Goal: Information Seeking & Learning: Learn about a topic

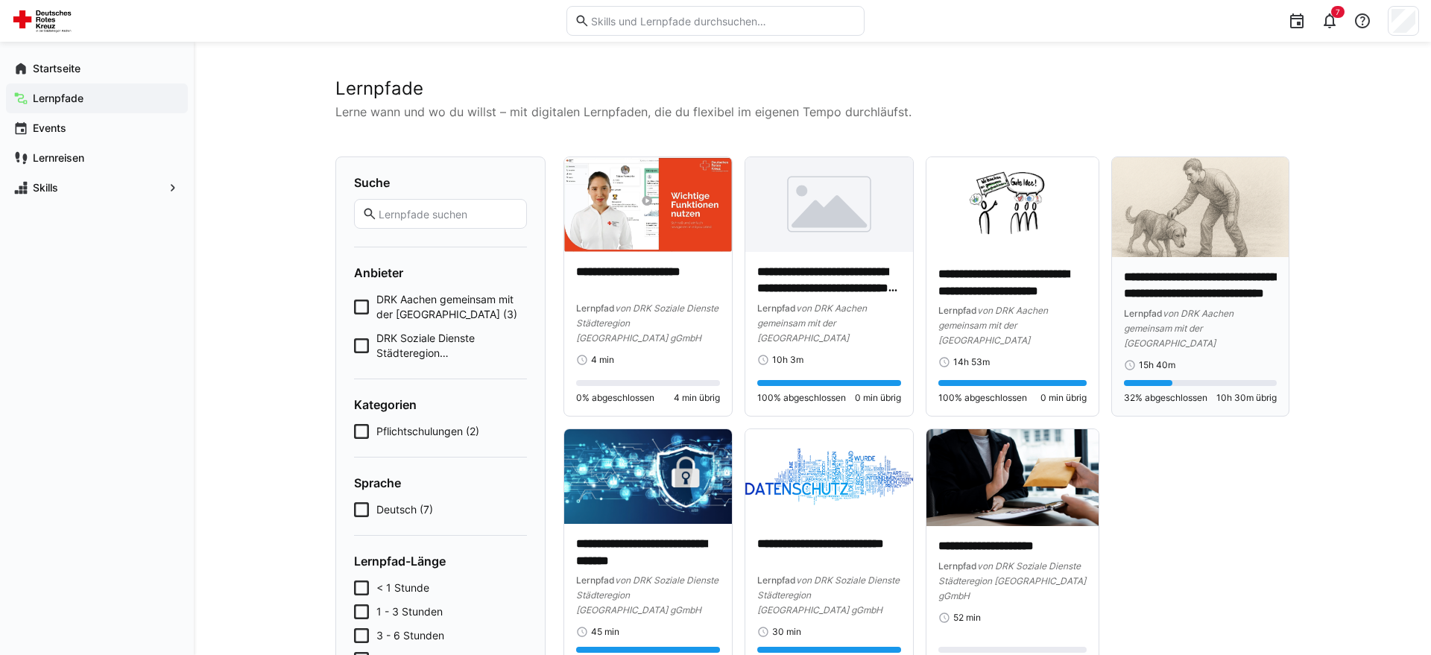
click at [1184, 242] on img at bounding box center [1200, 207] width 177 height 100
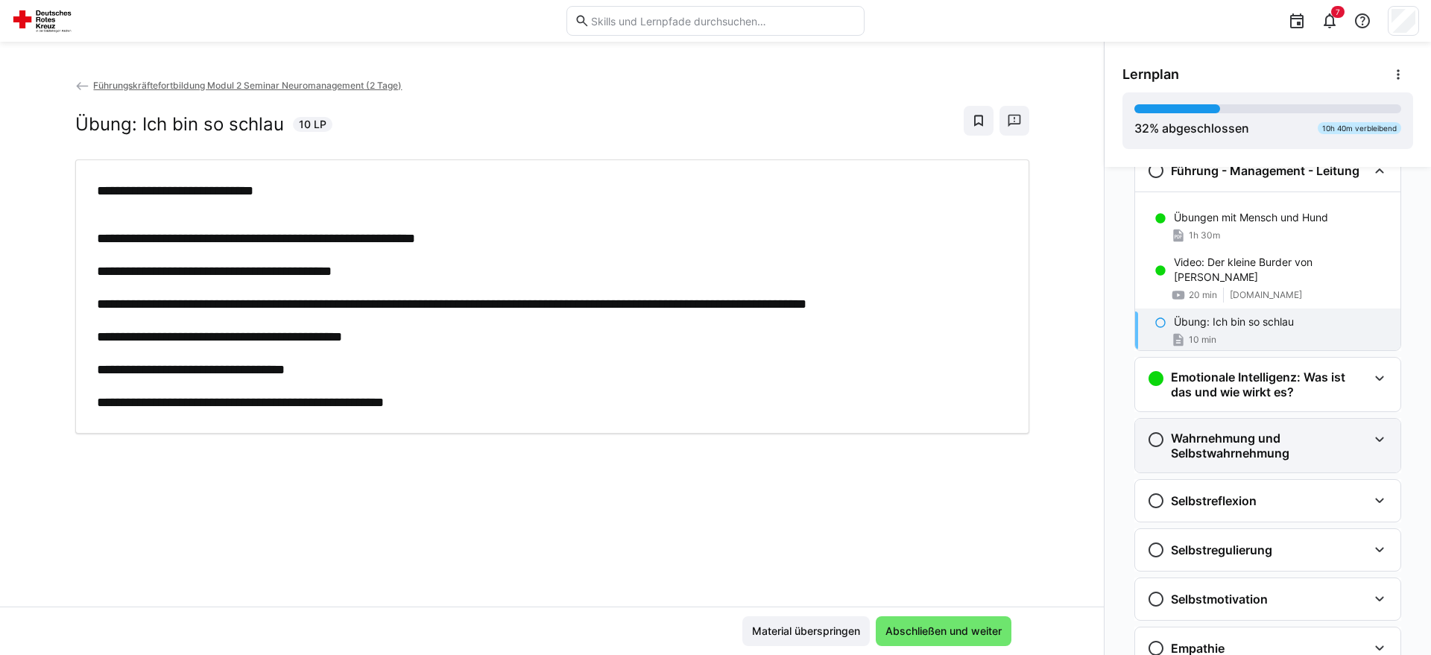
scroll to position [380, 0]
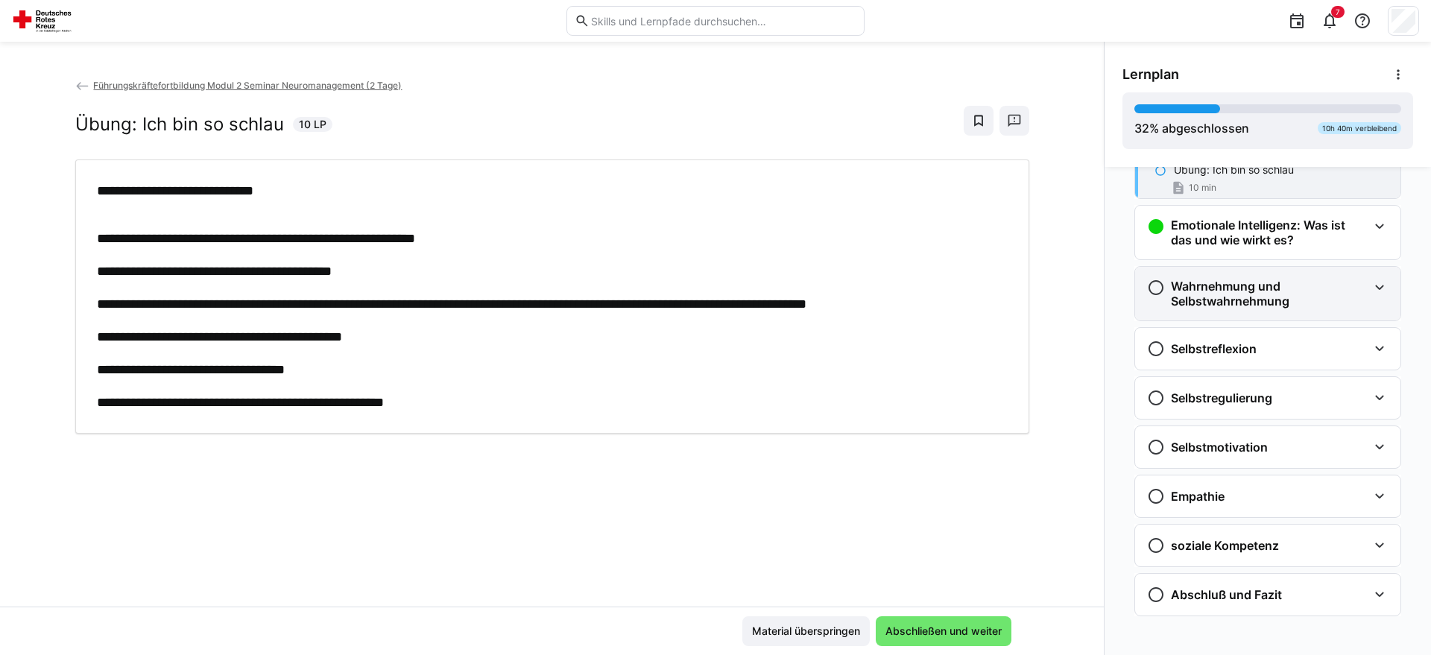
click at [1259, 285] on h3 "Wahrnehmung und Selbstwahrnehmung" at bounding box center [1269, 294] width 197 height 30
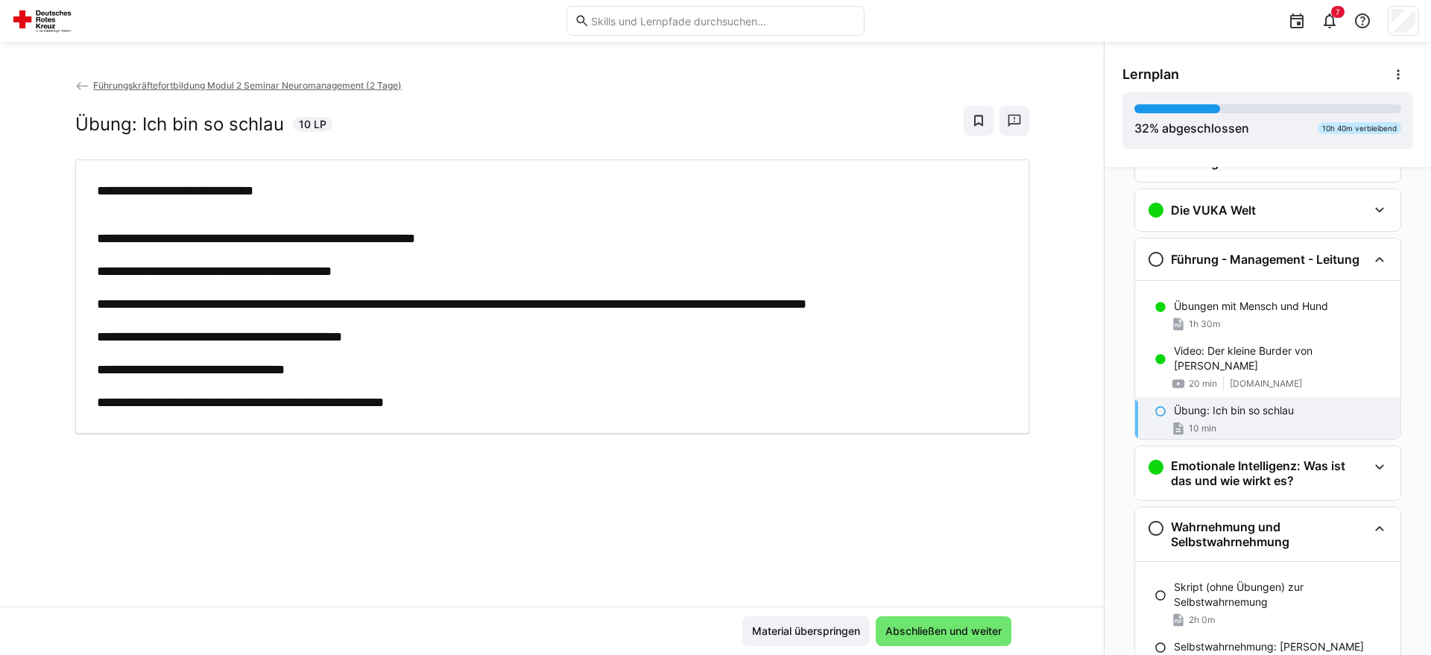
scroll to position [76, 0]
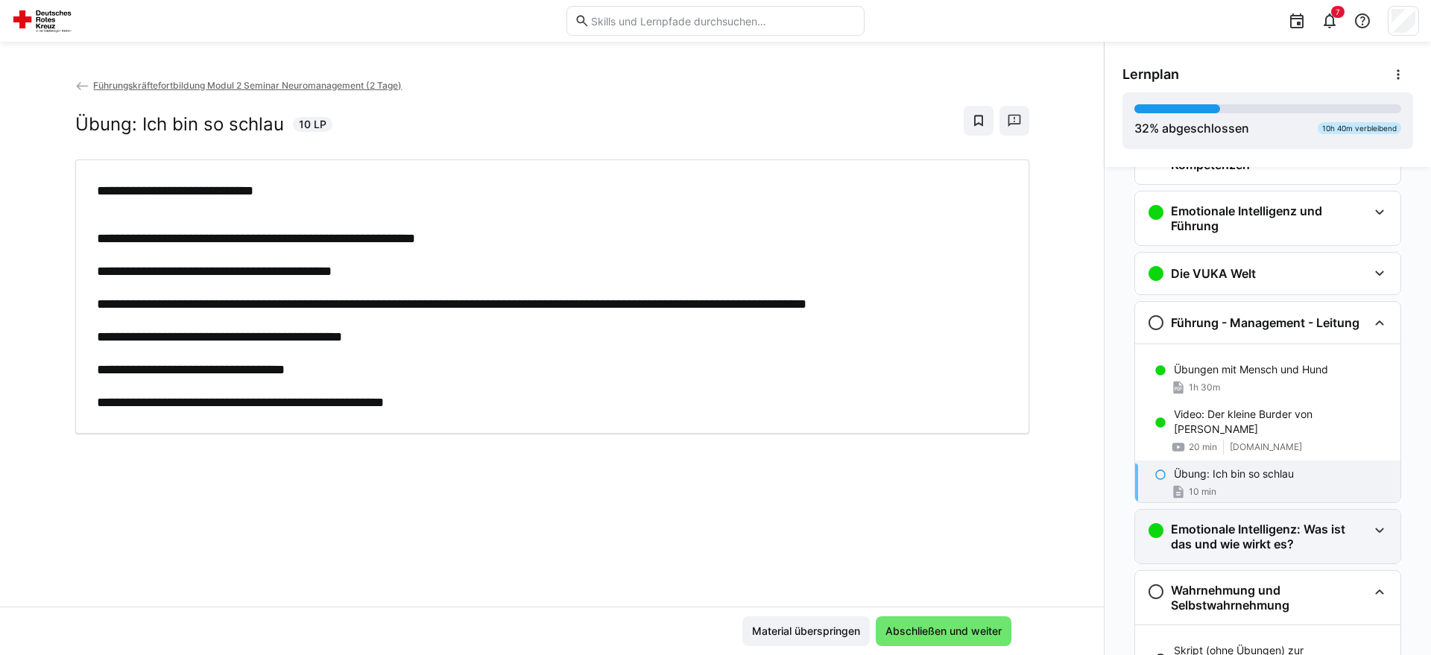
click at [1304, 526] on h3 "Emotionale Intelligenz: Was ist das und wie wirkt es?" at bounding box center [1269, 537] width 197 height 30
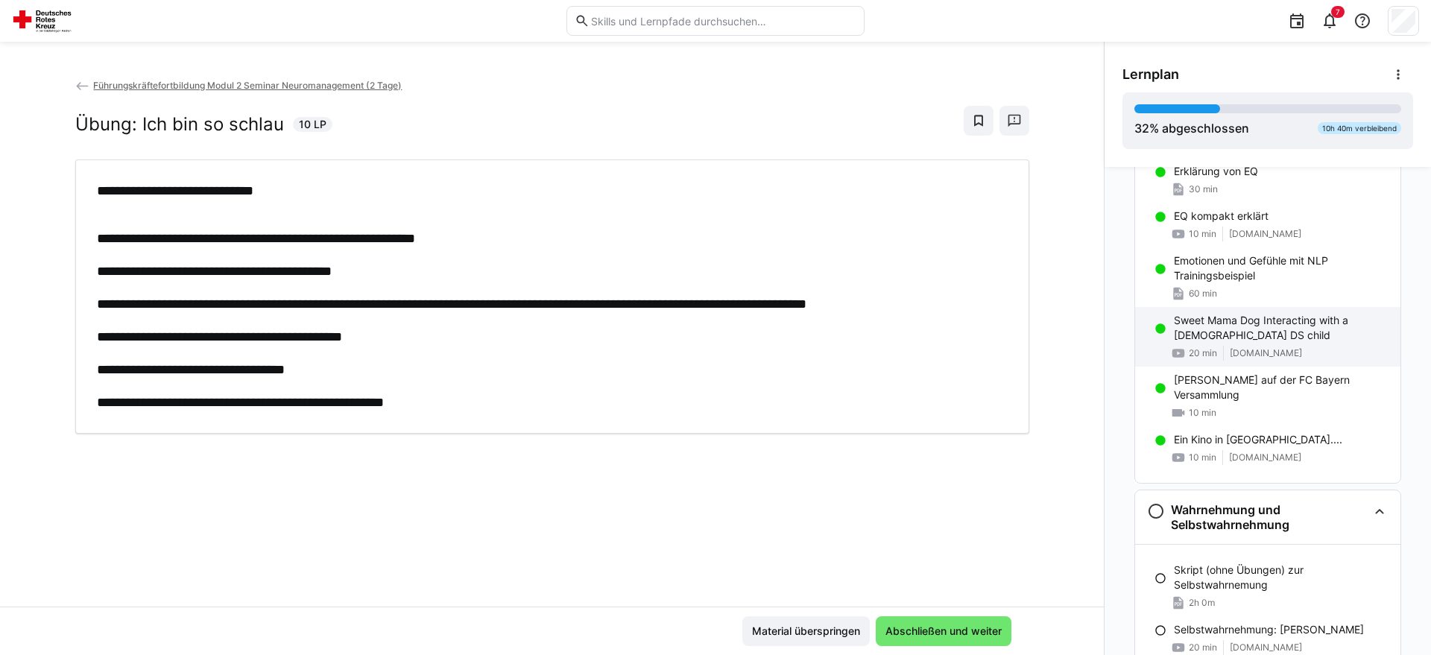
scroll to position [608, 0]
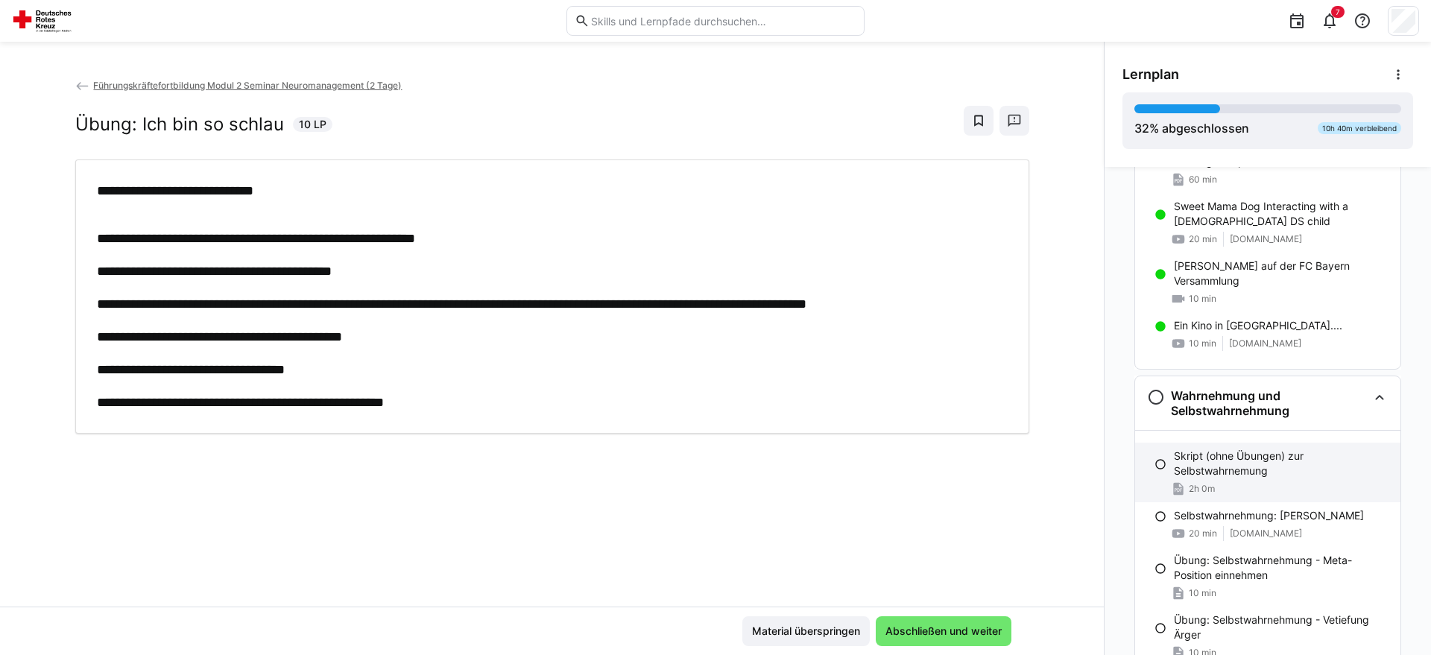
click at [1243, 463] on p "Skript (ohne Übungen) zur Selbstwahrnemung" at bounding box center [1281, 464] width 215 height 30
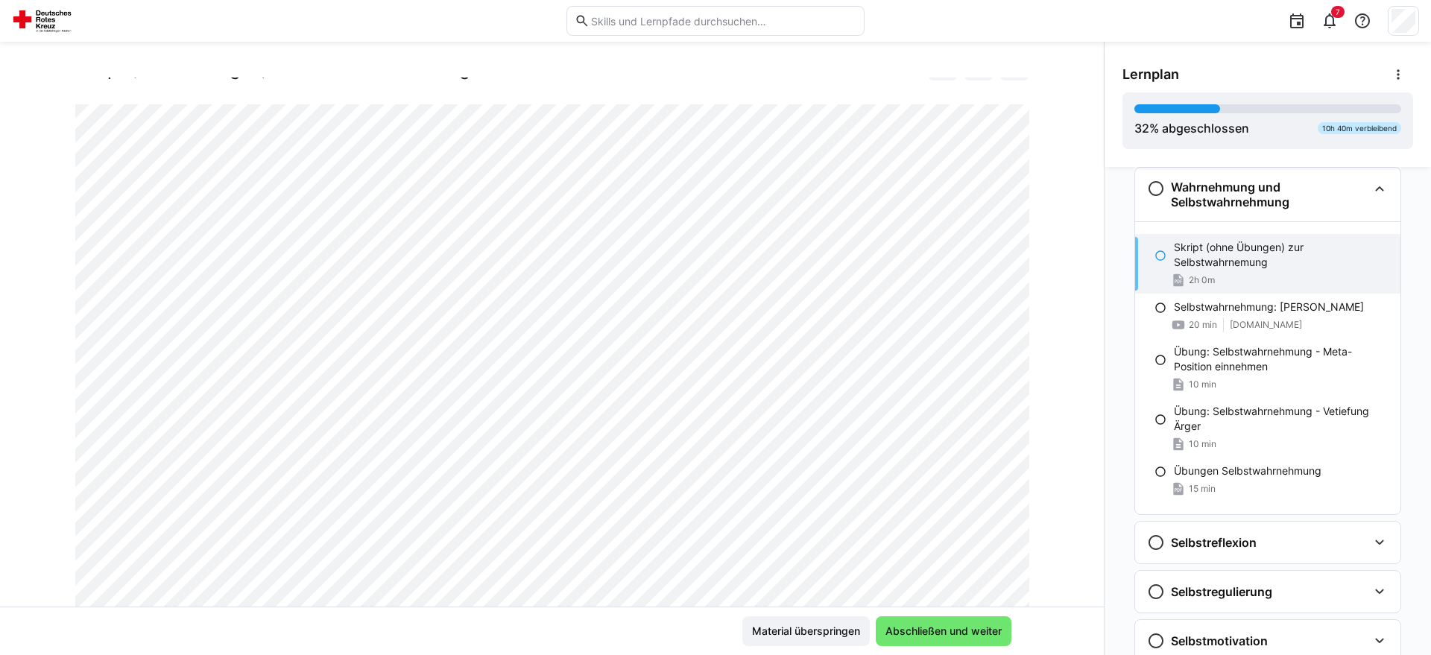
scroll to position [76, 0]
click at [1276, 200] on h3 "Wahrnehmung und Selbstwahrnehmung" at bounding box center [1269, 195] width 197 height 30
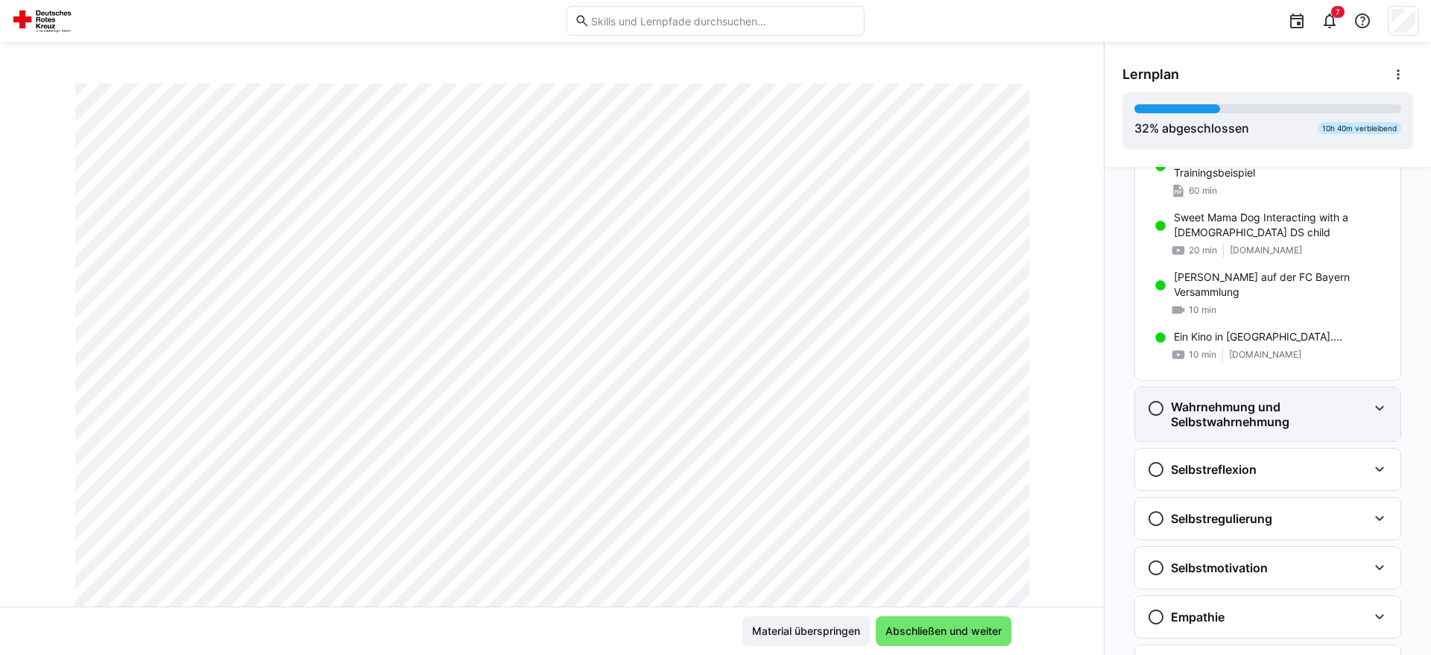
scroll to position [573, 0]
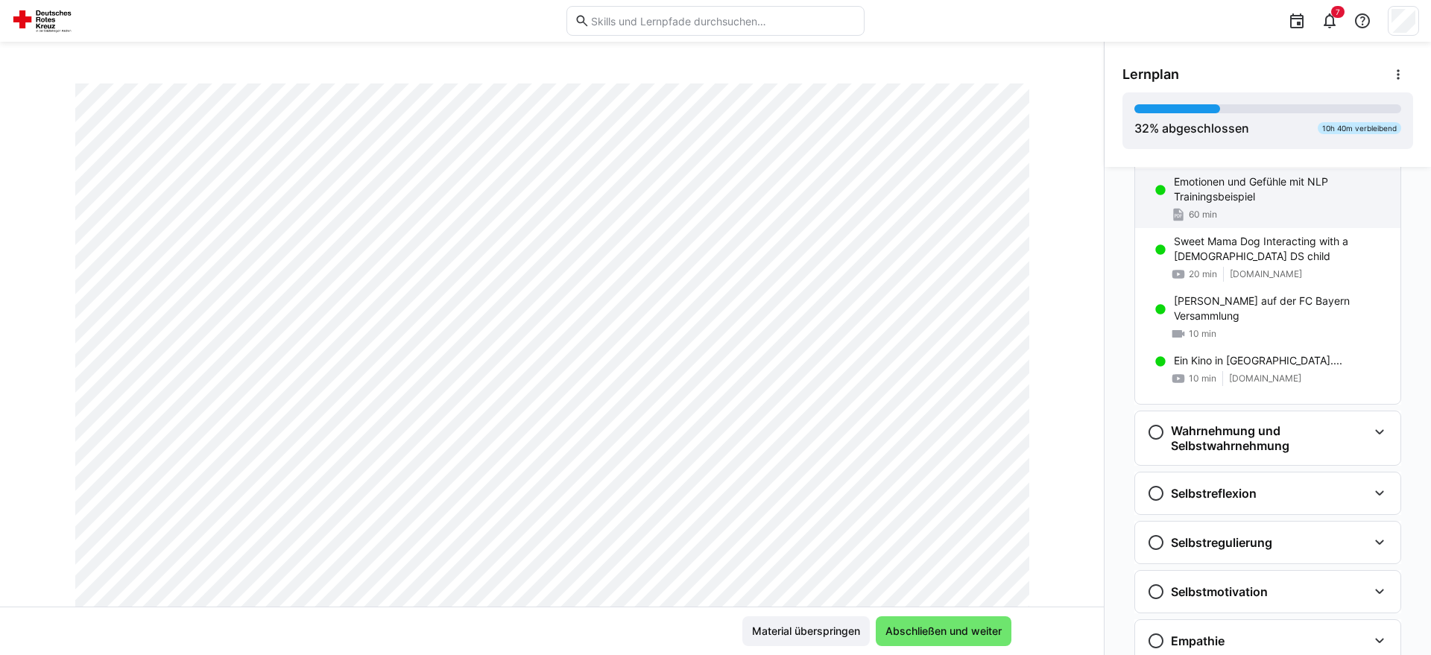
click at [1250, 191] on p "Emotionen und Gefühle mit NLP Trainingsbeispiel" at bounding box center [1281, 189] width 215 height 30
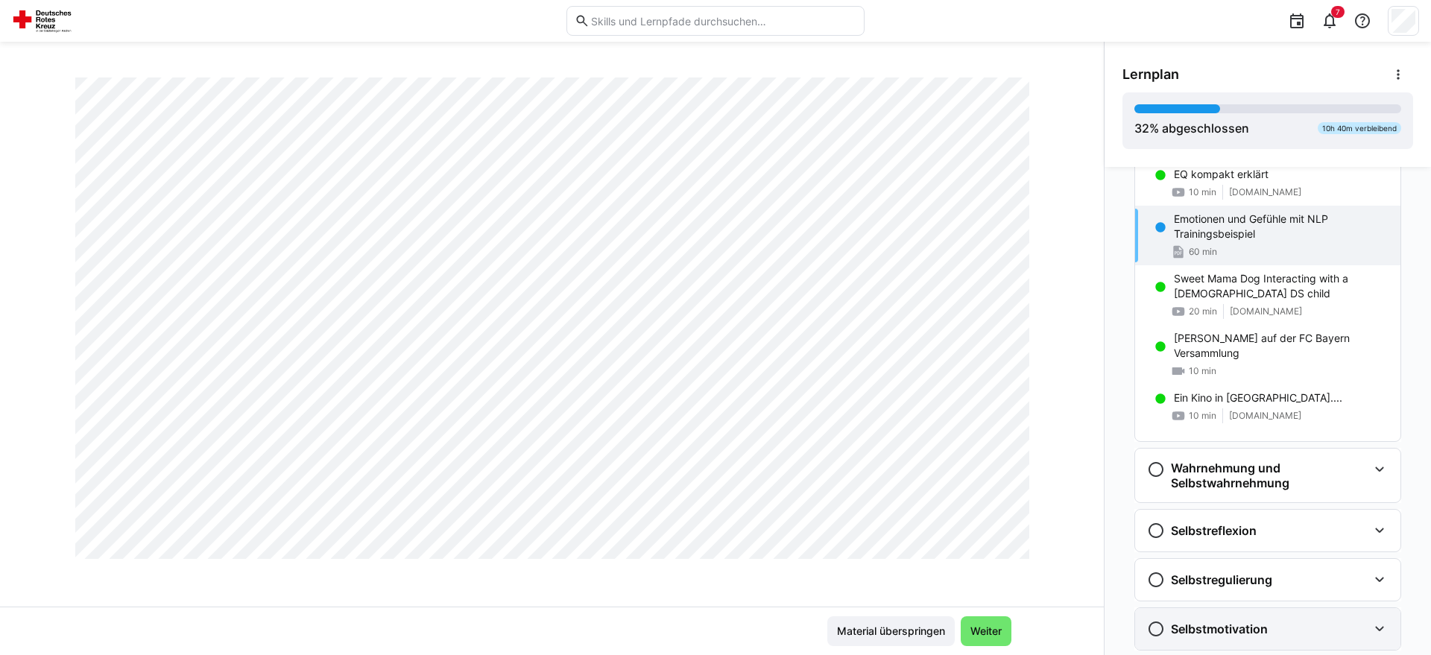
scroll to position [646, 0]
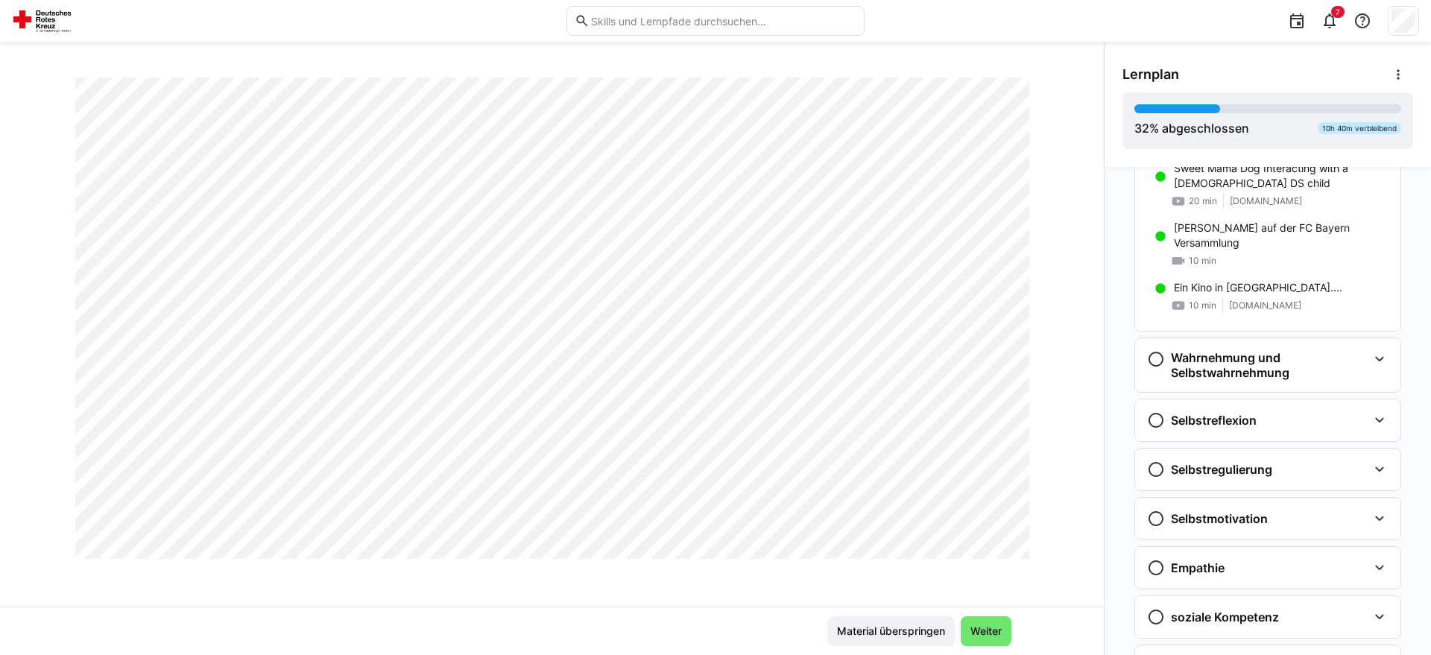
click at [1248, 329] on div "Erklärung von EQ 30 min EQ kompakt erklärt 10 min [DOMAIN_NAME] Emotionen und G…" at bounding box center [1267, 162] width 265 height 337
click at [1235, 352] on h3 "Wahrnehmung und Selbstwahrnehmung" at bounding box center [1269, 365] width 197 height 30
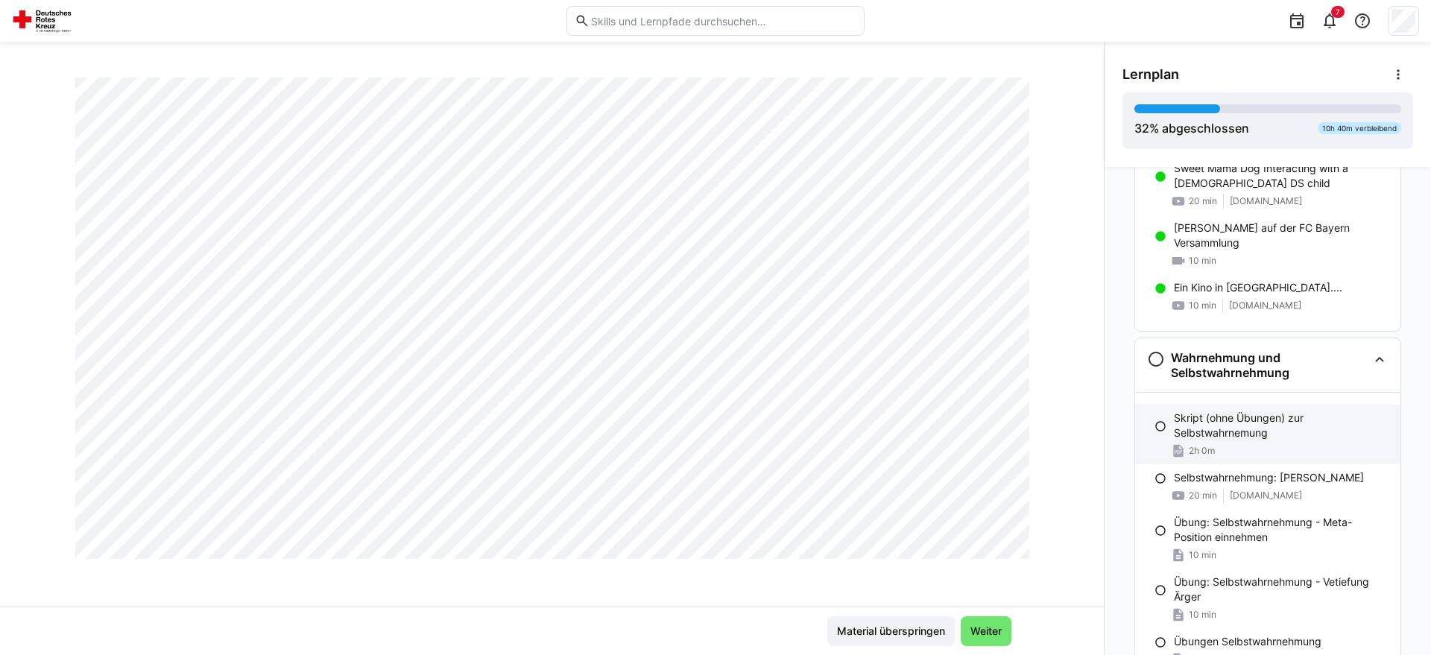
click at [1230, 440] on div "Skript (ohne Übungen) zur Selbstwahrnemung 2h 0m" at bounding box center [1267, 435] width 265 height 60
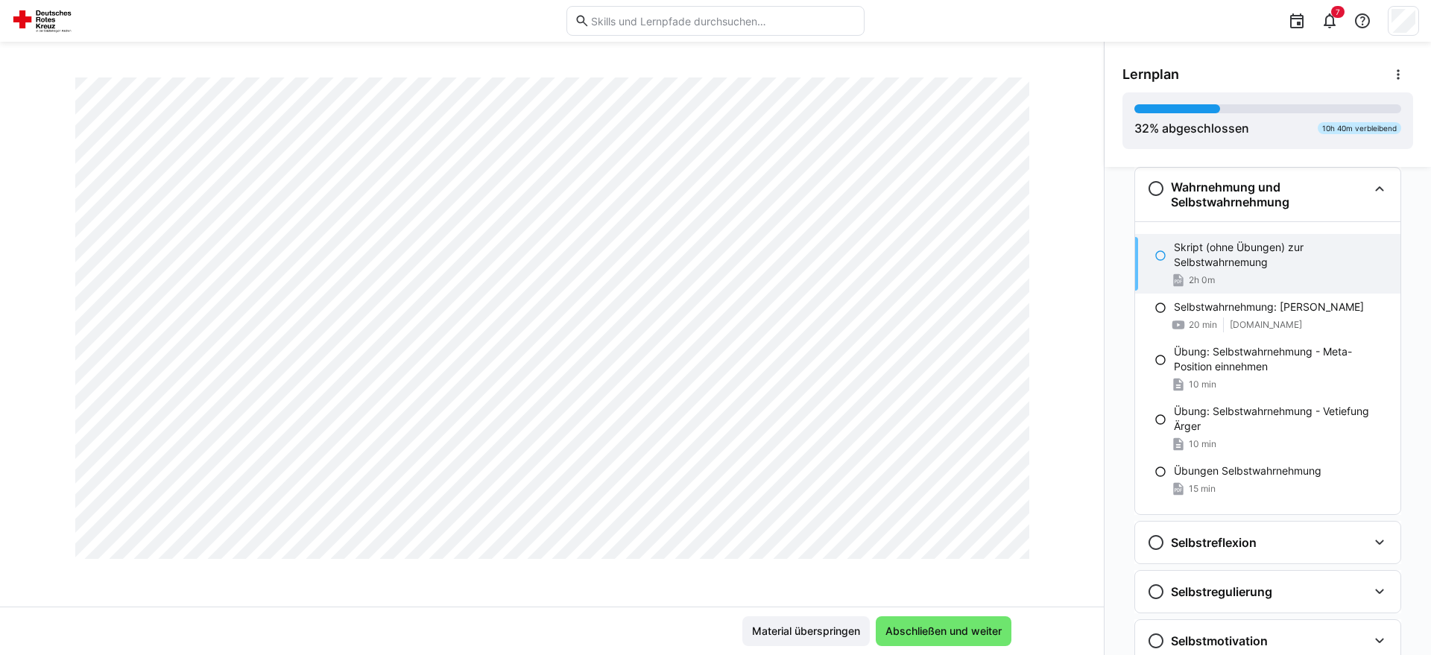
scroll to position [2964, 0]
click at [1232, 297] on div "Selbstwahrnehmung: [PERSON_NAME] 20 min [DOMAIN_NAME]" at bounding box center [1267, 316] width 265 height 45
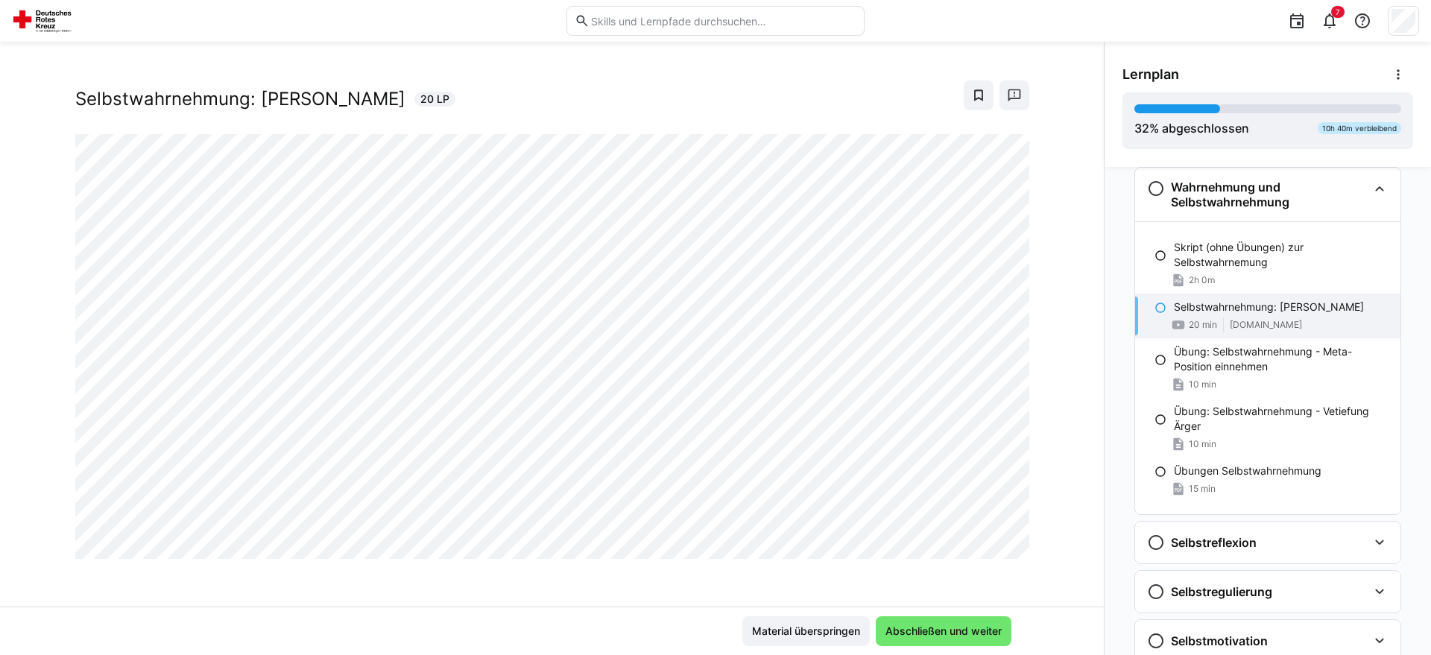
scroll to position [25, 0]
click at [1236, 255] on p "Skript (ohne Übungen) zur Selbstwahrnemung" at bounding box center [1281, 255] width 215 height 30
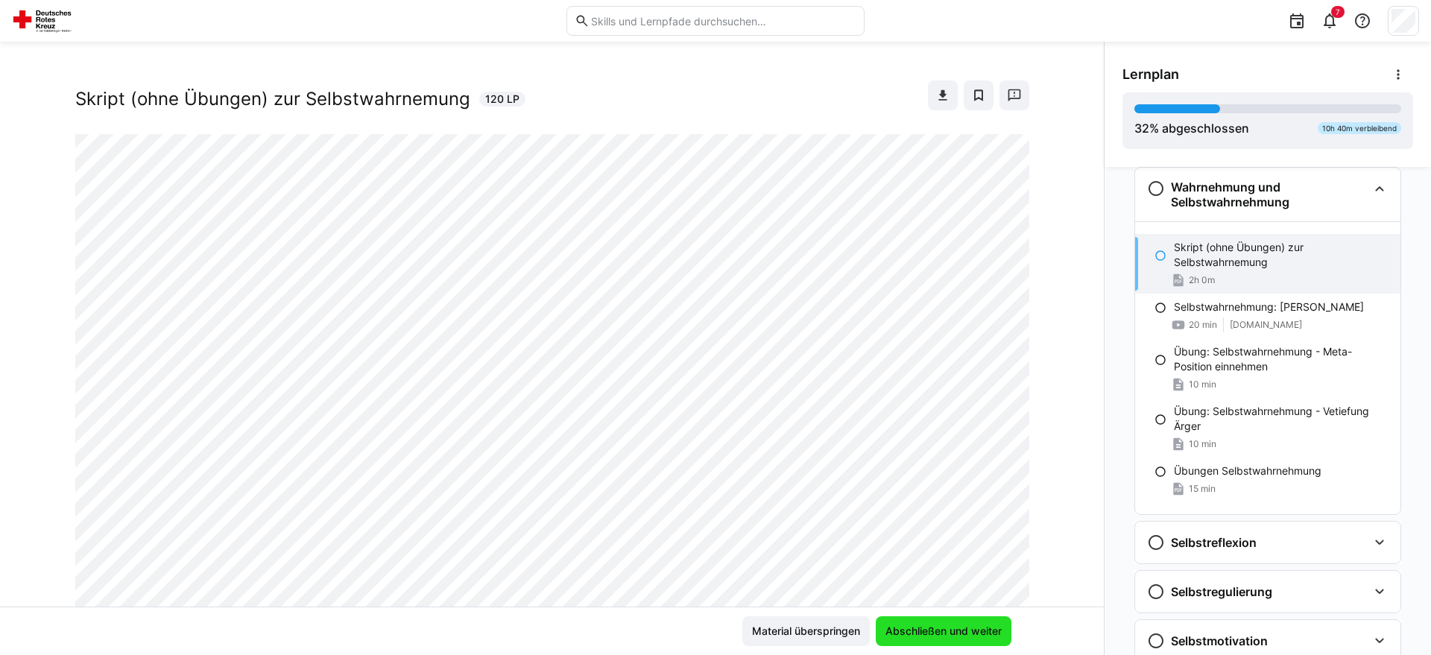
click at [980, 631] on span "Abschließen und weiter" at bounding box center [943, 631] width 121 height 15
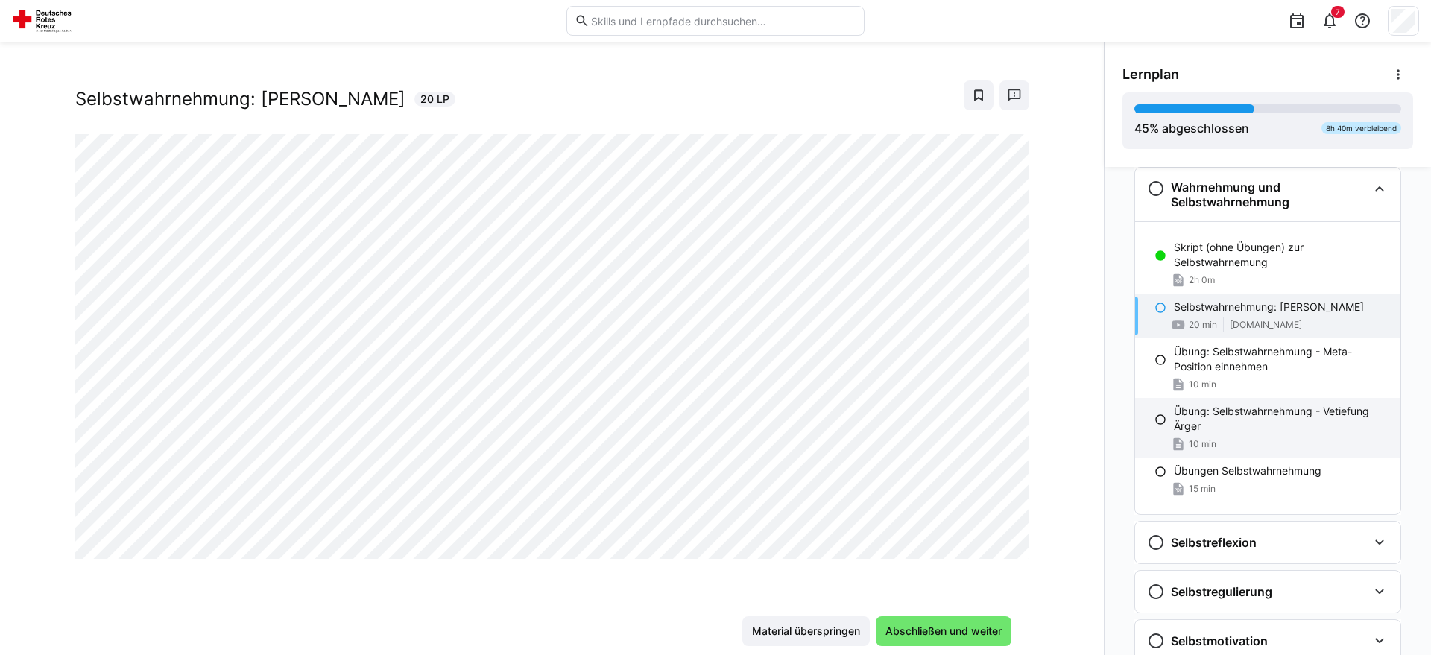
click at [1285, 420] on p "Übung: Selbstwahrnehmung - Vetiefung Ärger" at bounding box center [1281, 419] width 215 height 30
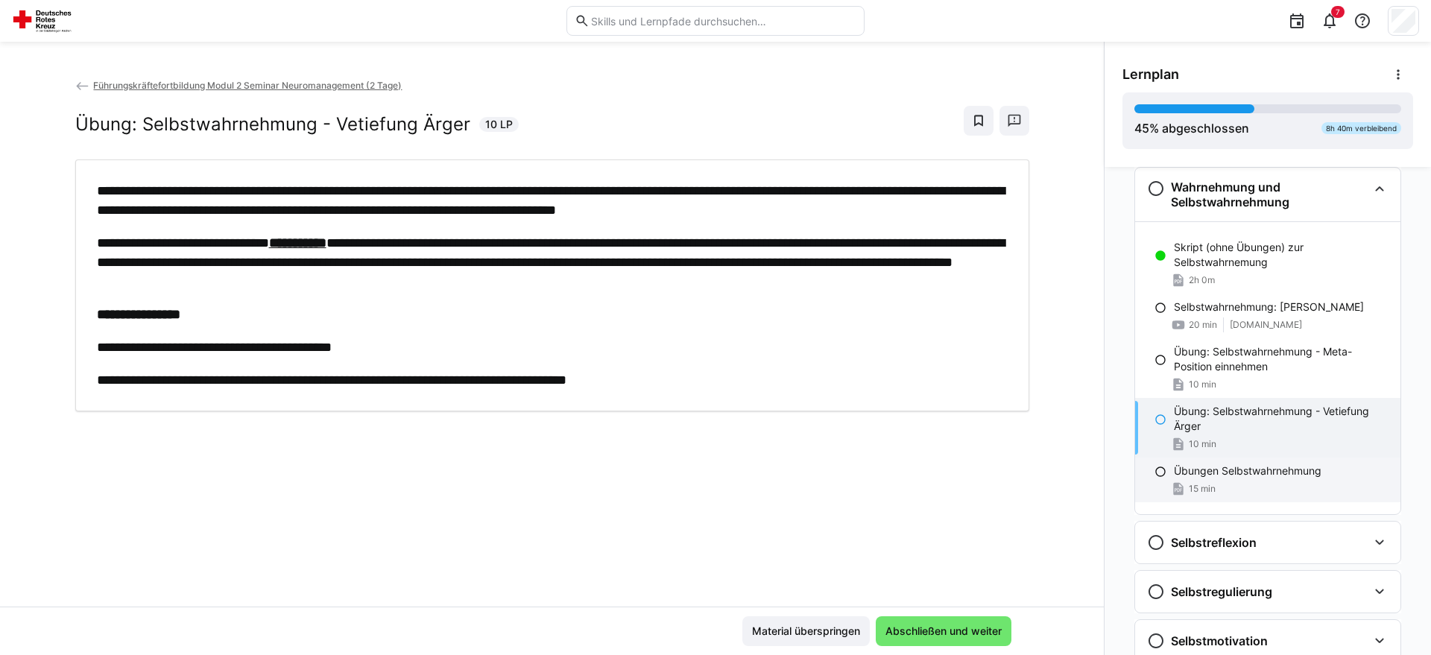
click at [1279, 472] on p "Übungen Selbstwahrnehmung" at bounding box center [1248, 470] width 148 height 15
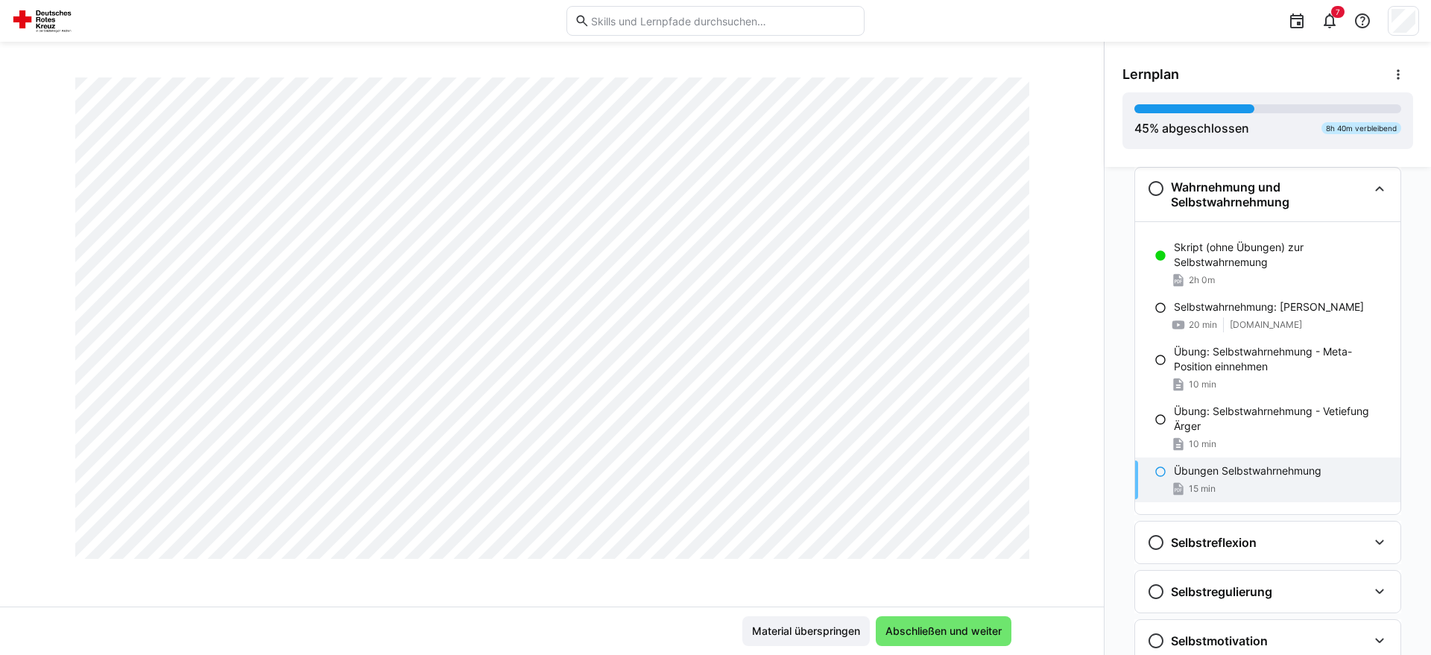
scroll to position [3628, 0]
click at [1352, 317] on div "Selbstwahrnehmung: [PERSON_NAME] 20 min [DOMAIN_NAME]" at bounding box center [1267, 316] width 265 height 45
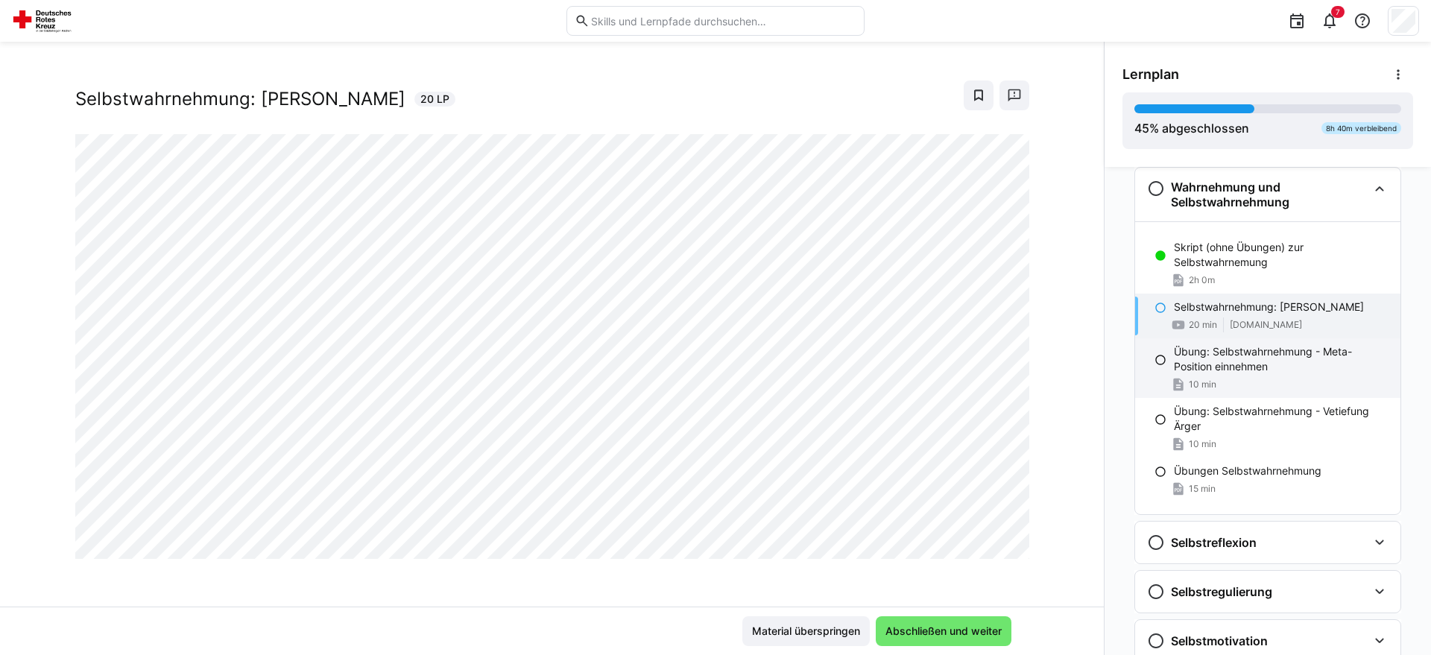
click at [1261, 361] on p "Übung: Selbstwahrnehmung - Meta-Position einnehmen" at bounding box center [1281, 359] width 215 height 30
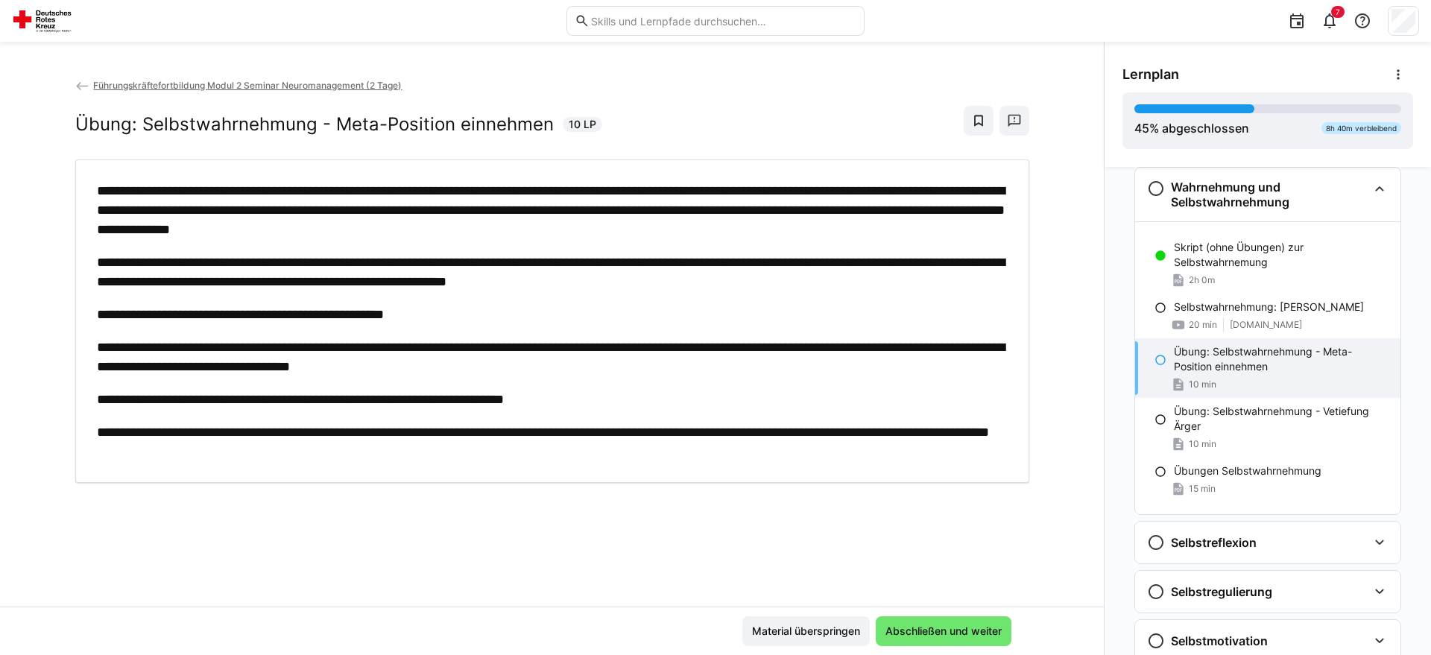
scroll to position [0, 0]
click at [1288, 317] on div "Selbstwahrnehmung: [PERSON_NAME] 20 min [DOMAIN_NAME]" at bounding box center [1267, 316] width 265 height 45
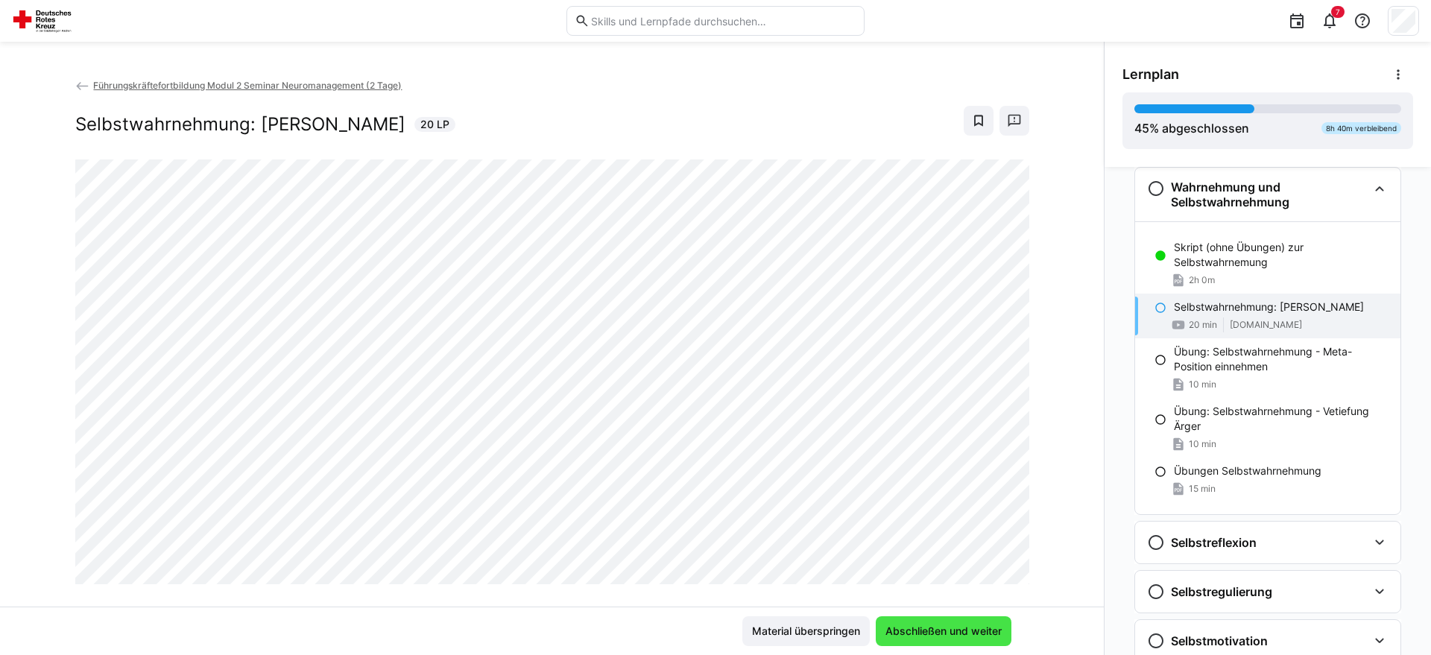
click at [959, 640] on span "Abschließen und weiter" at bounding box center [944, 631] width 136 height 30
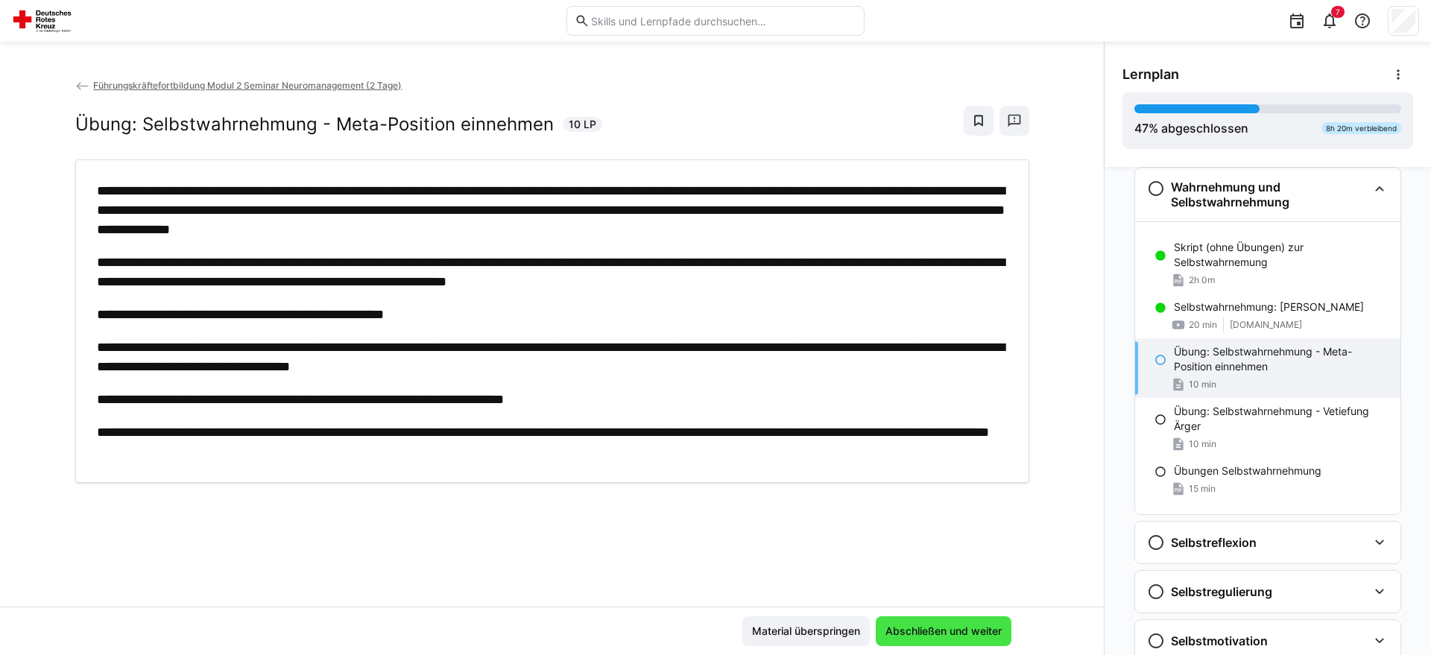
click at [959, 640] on span "Abschließen und weiter" at bounding box center [944, 631] width 136 height 30
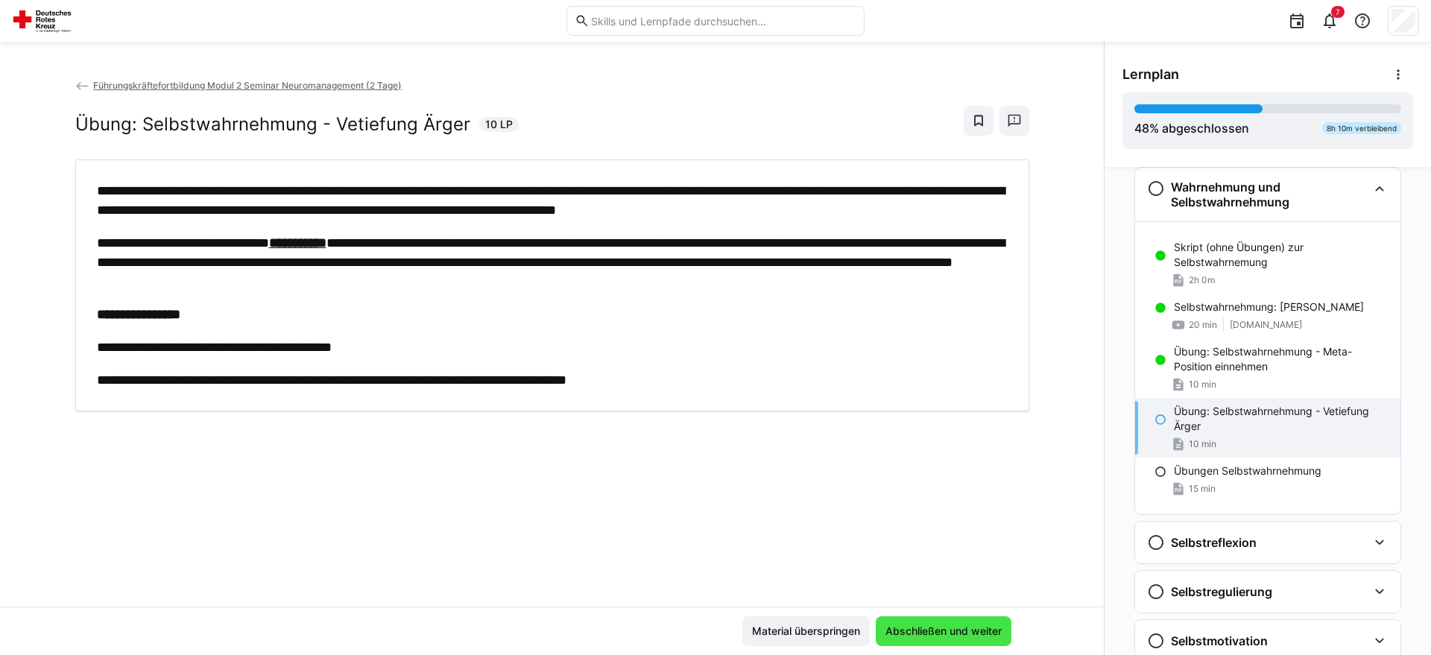
click at [959, 636] on span "Abschließen und weiter" at bounding box center [943, 631] width 121 height 15
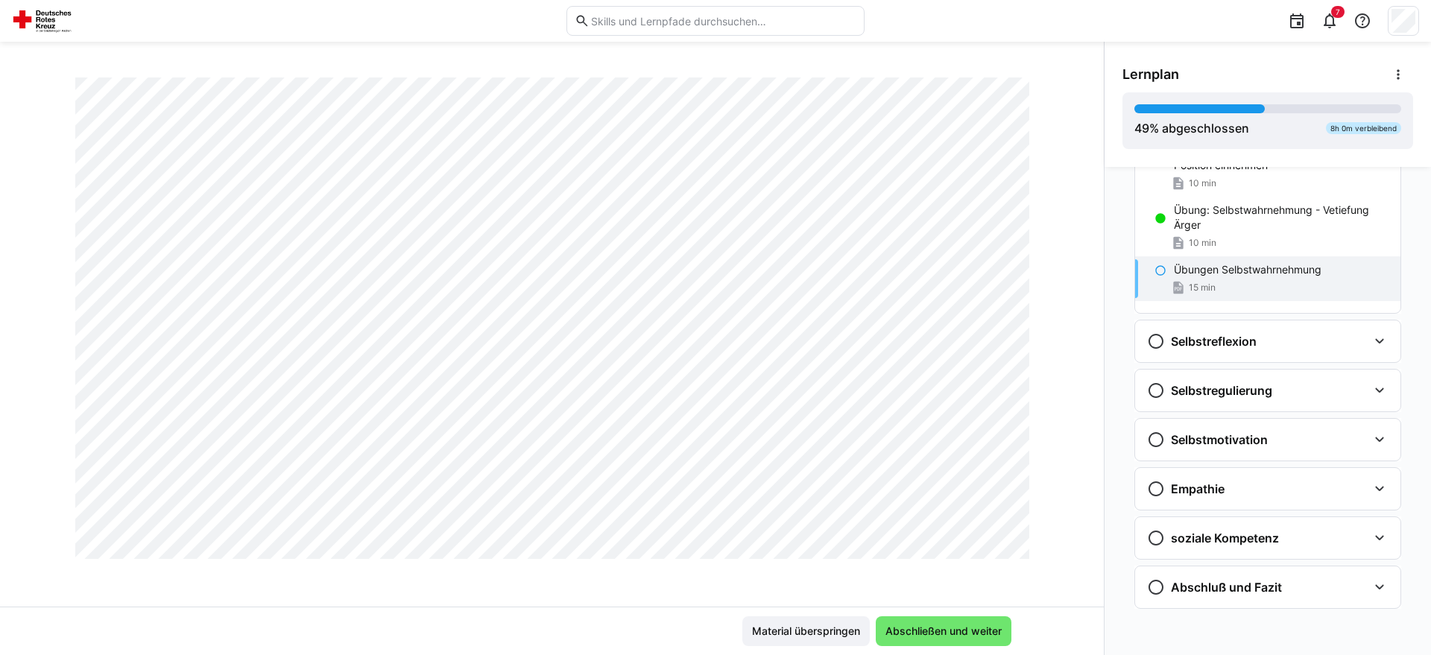
scroll to position [6060, 0]
click at [942, 619] on span "Abschließen und weiter" at bounding box center [944, 631] width 136 height 30
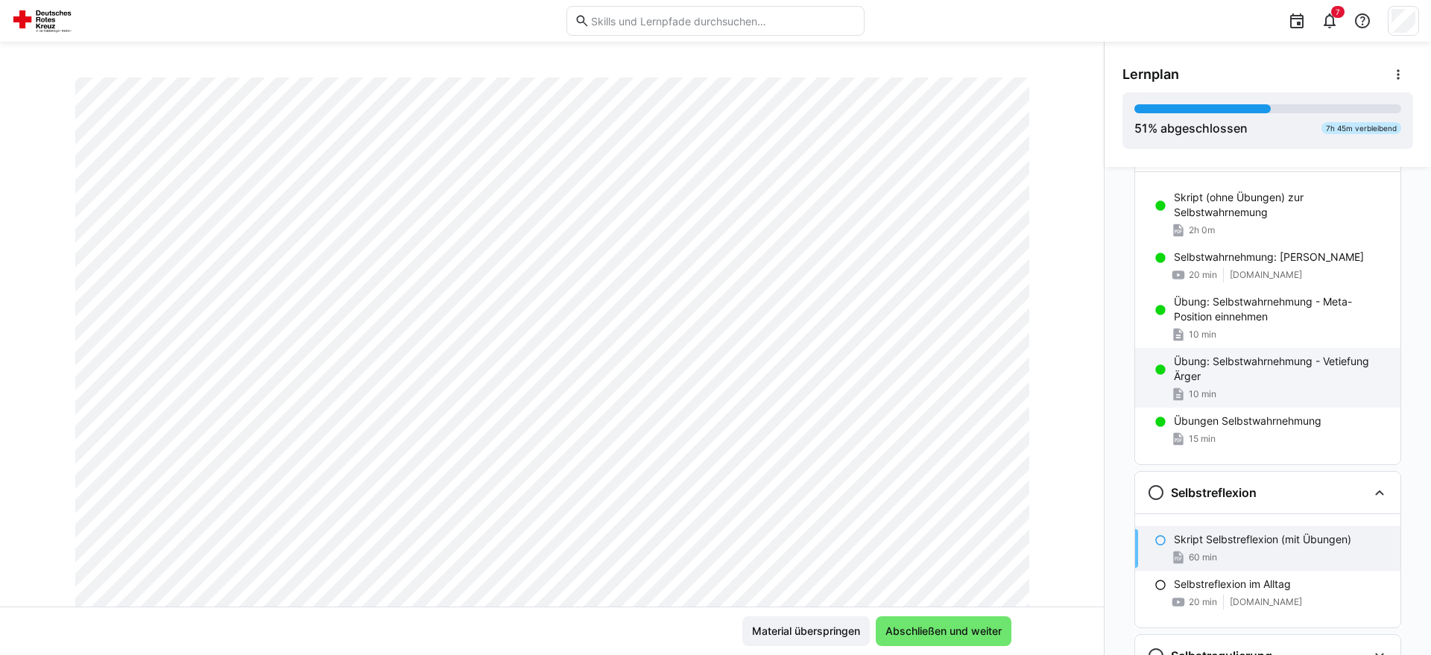
scroll to position [866, 0]
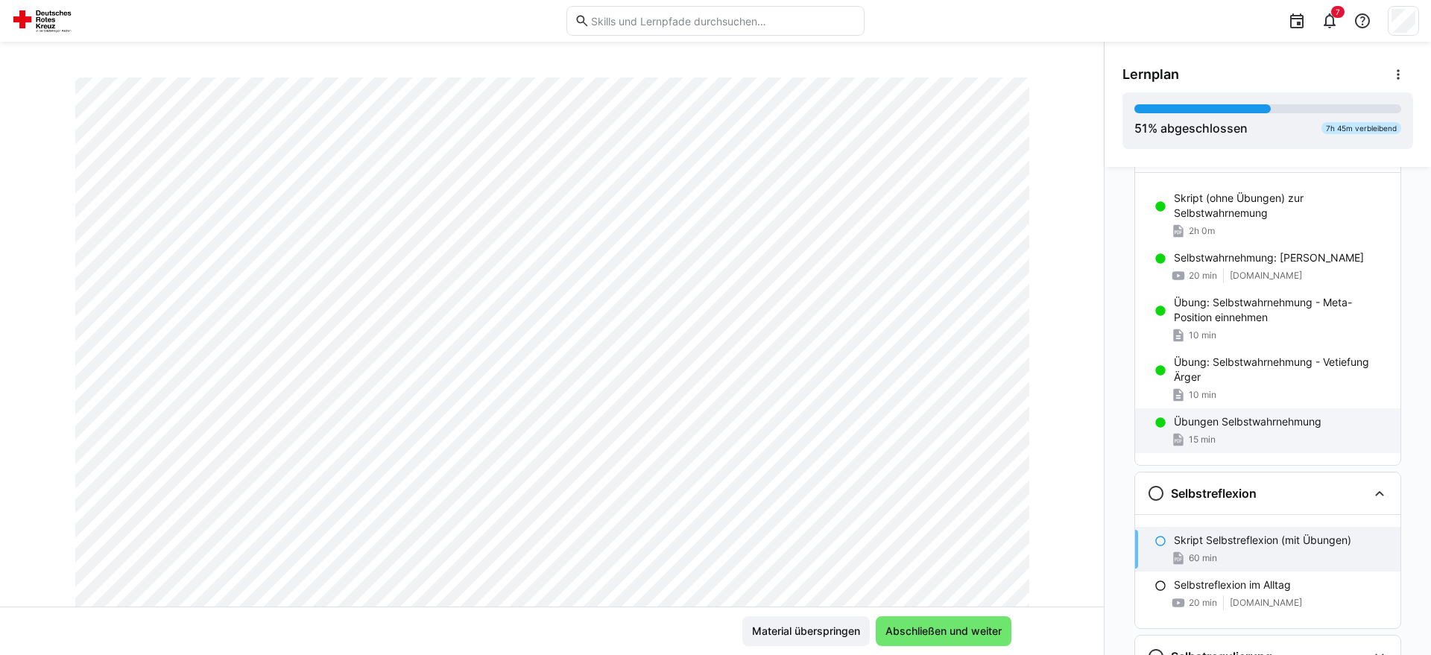
click at [1244, 434] on div "15 min" at bounding box center [1281, 439] width 215 height 15
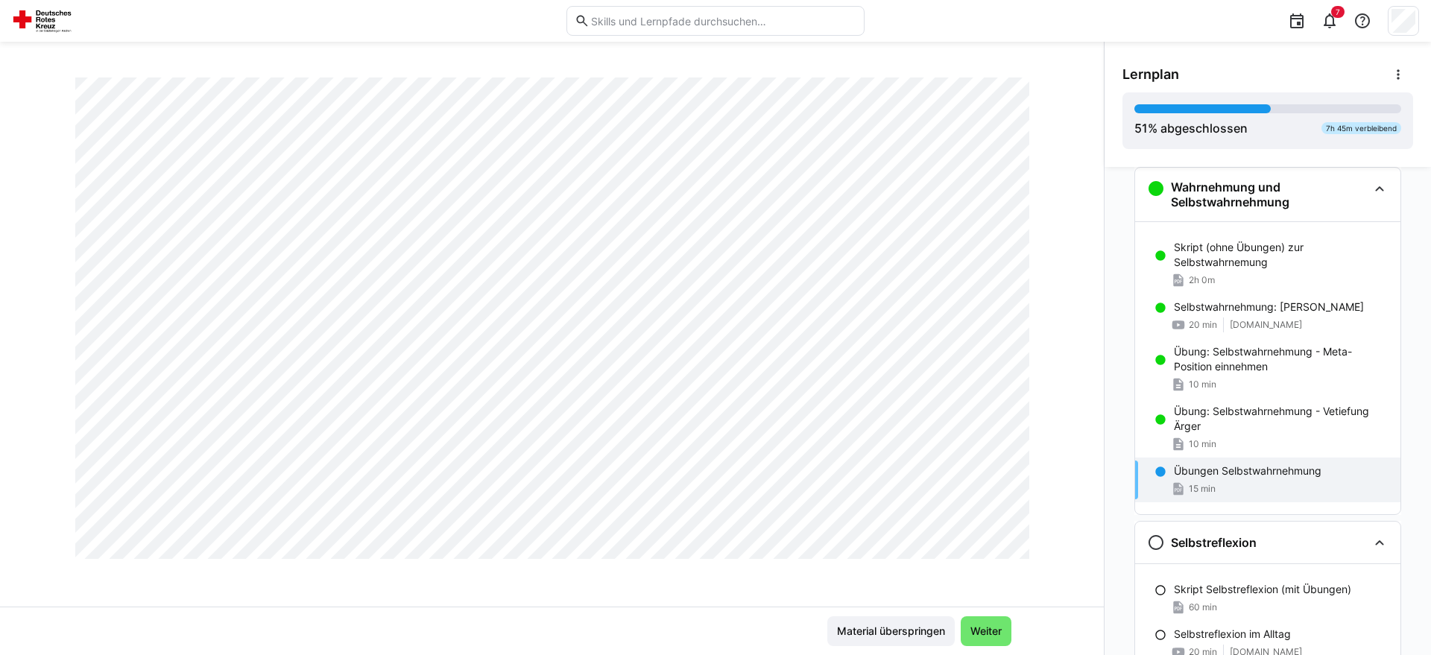
scroll to position [6364, 0]
click at [973, 628] on span "Weiter" at bounding box center [986, 631] width 36 height 15
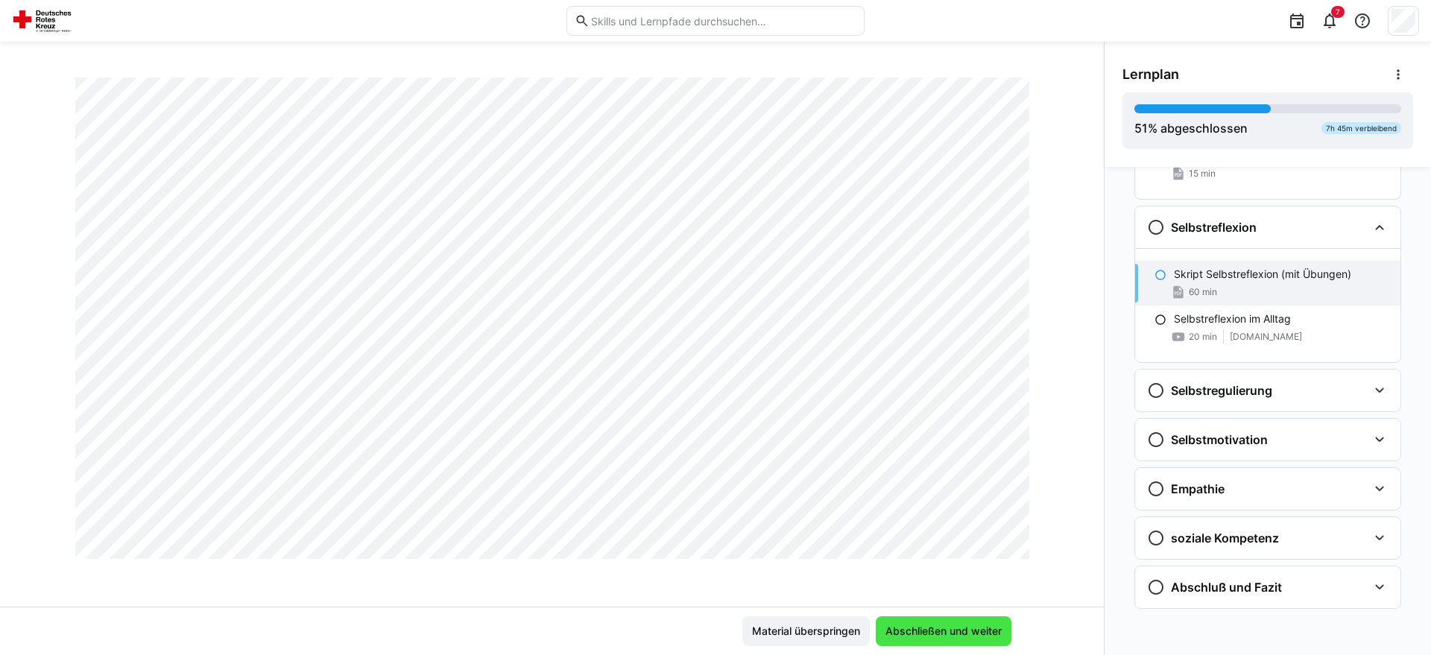
scroll to position [304, 0]
